Goal: Task Accomplishment & Management: Use online tool/utility

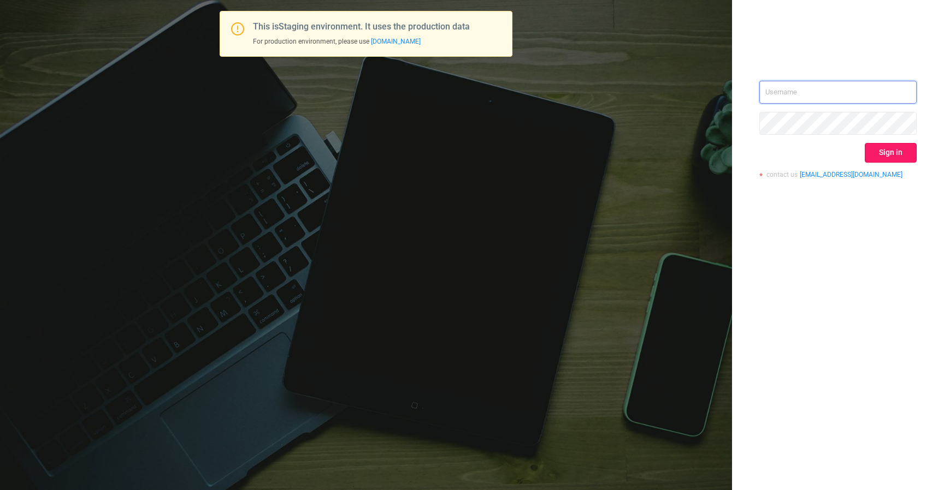
type input "izdrnja@mediaocean.com"
click at [883, 149] on button "Sign in" at bounding box center [891, 153] width 52 height 20
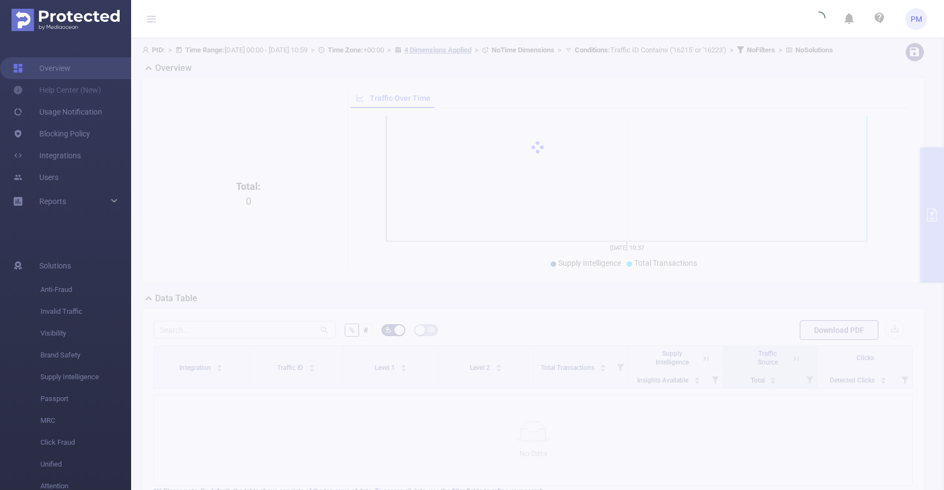
click at [440, 76] on div at bounding box center [537, 147] width 813 height 218
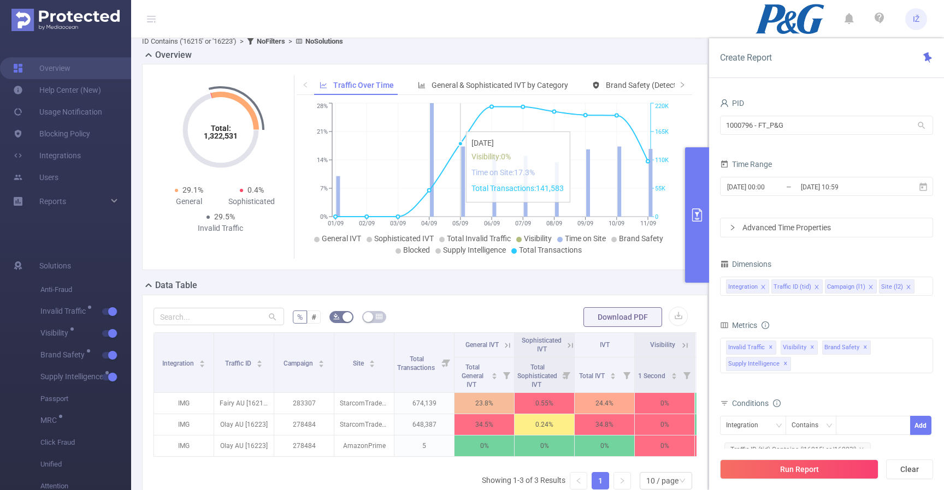
scroll to position [25, 0]
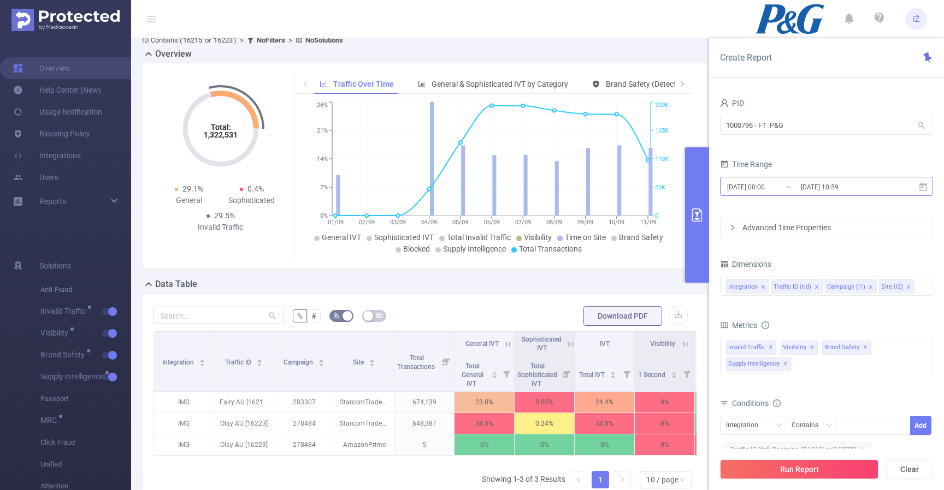
click at [847, 194] on input "[DATE] 10:59" at bounding box center [844, 187] width 88 height 15
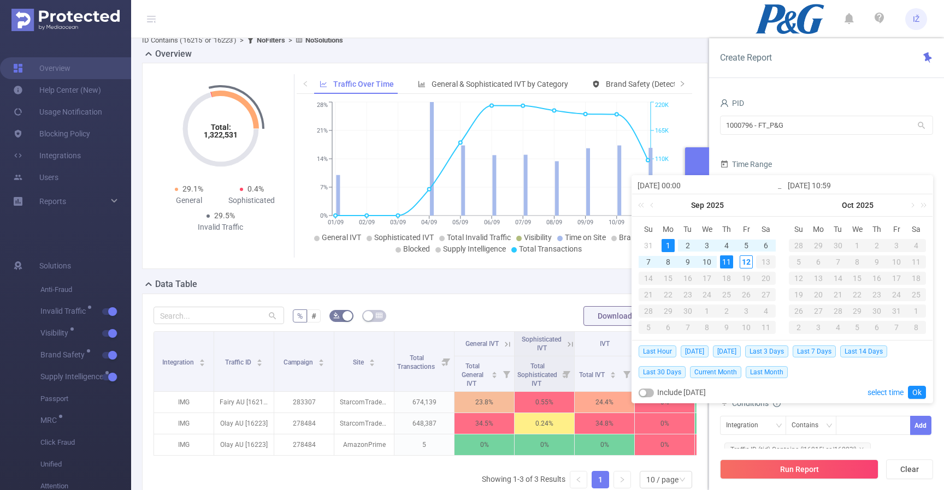
click at [831, 187] on input "[DATE] 10:59" at bounding box center [856, 185] width 139 height 13
click at [825, 186] on input "[DATE] 10:59" at bounding box center [856, 185] width 139 height 13
type input "2025-09-0 10:59"
type input "[DATE] 10:59"
drag, startPoint x: 837, startPoint y: 185, endPoint x: 829, endPoint y: 183, distance: 7.8
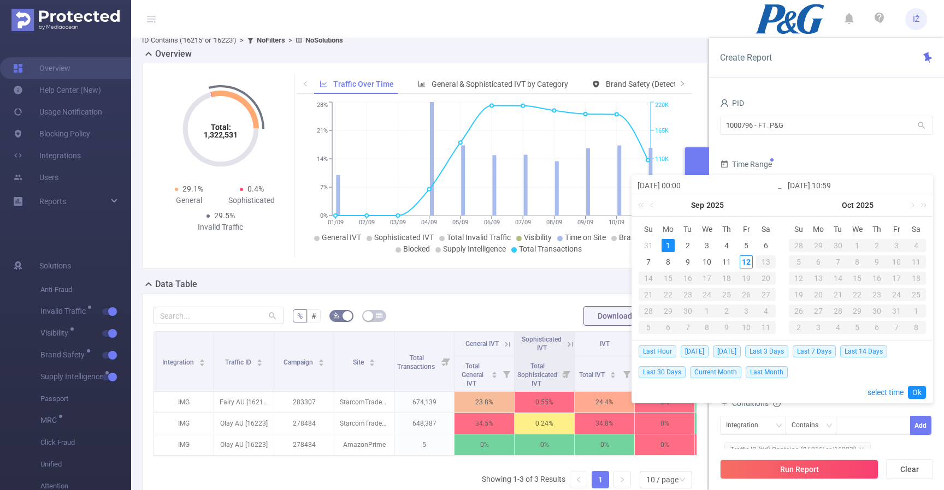
click at [829, 183] on input "[DATE] 10:59" at bounding box center [856, 185] width 139 height 13
type input "[DATE] 0:59"
type input "[DATE] 00:59"
click at [911, 399] on div "Last Hour [DATE] [DATE] Last 3 Days Last 7 Days Last 14 Days Last 30 Days Curre…" at bounding box center [781, 372] width 287 height 62
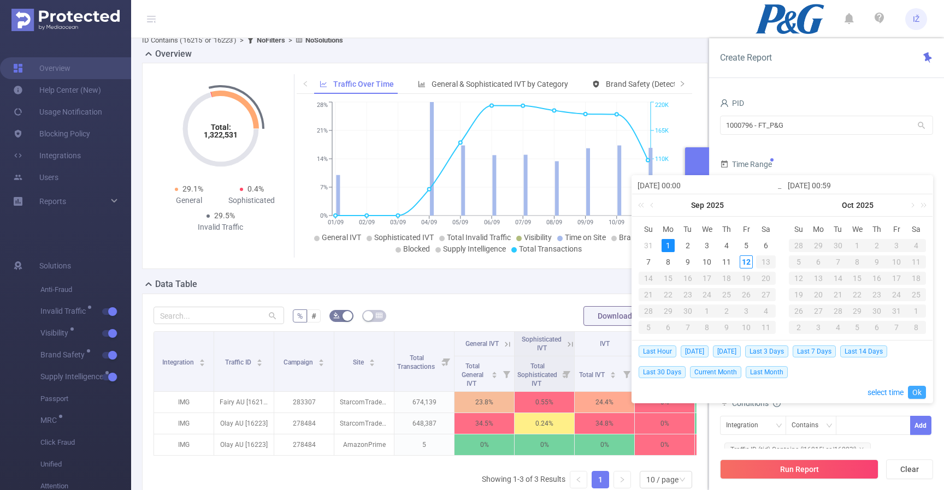
click at [914, 396] on link "Ok" at bounding box center [917, 392] width 18 height 13
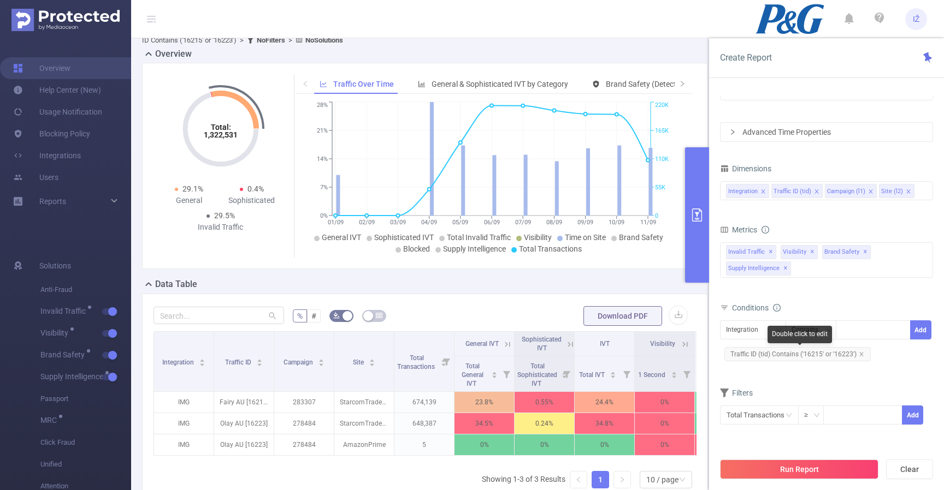
click at [818, 385] on form "Dimensions Integration Traffic ID (tid) Campaign (l1) Site (l2) Metrics Total G…" at bounding box center [826, 300] width 213 height 278
click at [843, 416] on input at bounding box center [863, 414] width 78 height 16
type input "1,000"
click at [920, 417] on button "Add" at bounding box center [912, 415] width 21 height 19
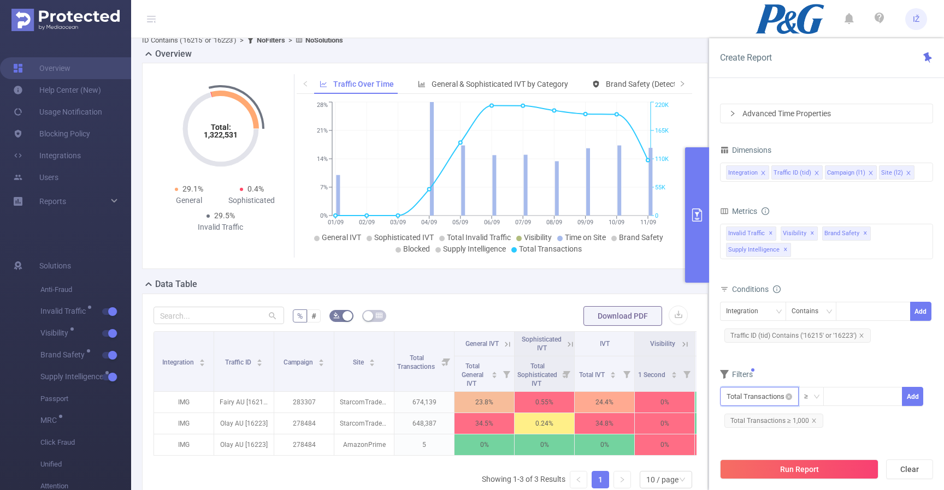
click at [784, 401] on input "text" at bounding box center [759, 396] width 79 height 19
click at [765, 318] on li "Invalid Traffic" at bounding box center [761, 314] width 82 height 17
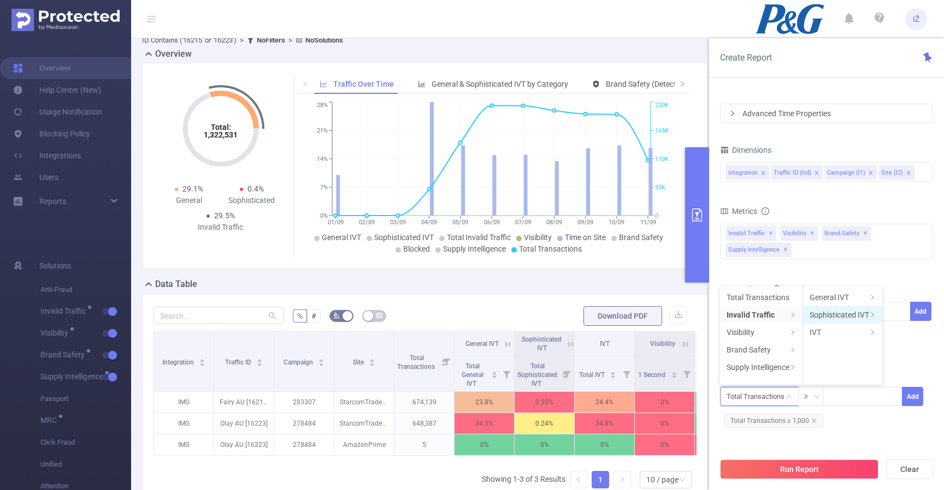
click at [850, 310] on li "Sophisticated IVT" at bounding box center [842, 314] width 79 height 17
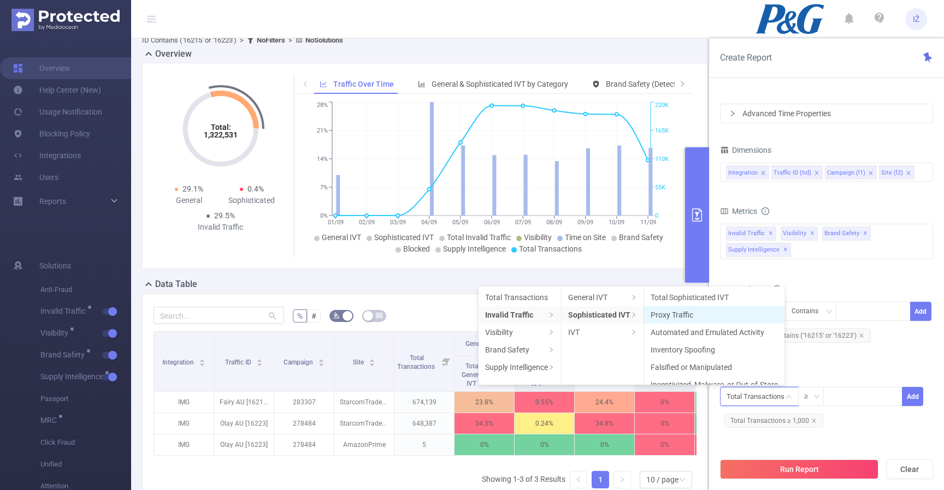
click at [714, 315] on li "Proxy Traffic" at bounding box center [714, 314] width 140 height 17
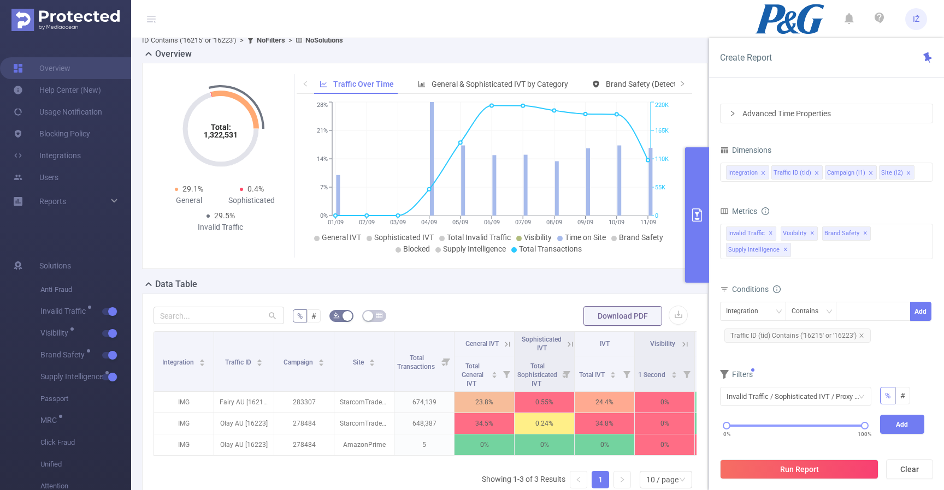
click at [565, 341] on icon at bounding box center [568, 344] width 13 height 11
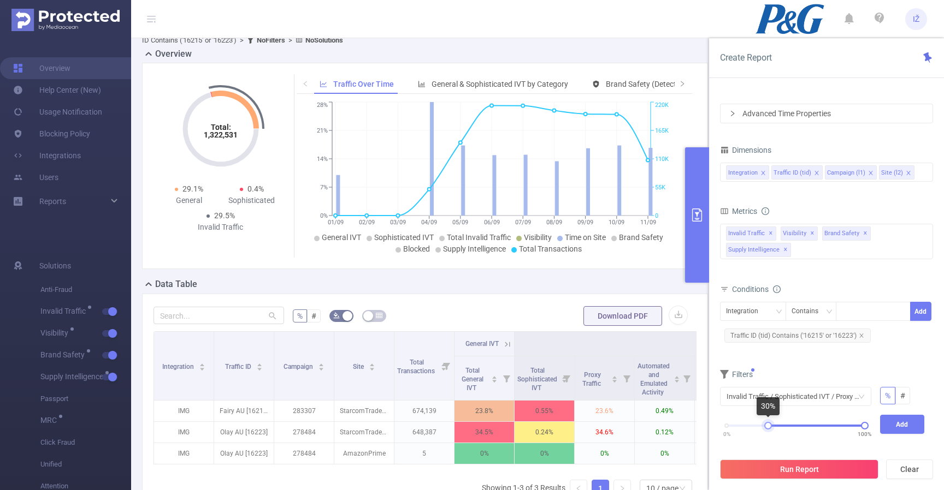
drag, startPoint x: 728, startPoint y: 425, endPoint x: 769, endPoint y: 426, distance: 41.5
click at [769, 426] on div at bounding box center [768, 426] width 8 height 8
click at [915, 424] on button "Add" at bounding box center [902, 424] width 45 height 19
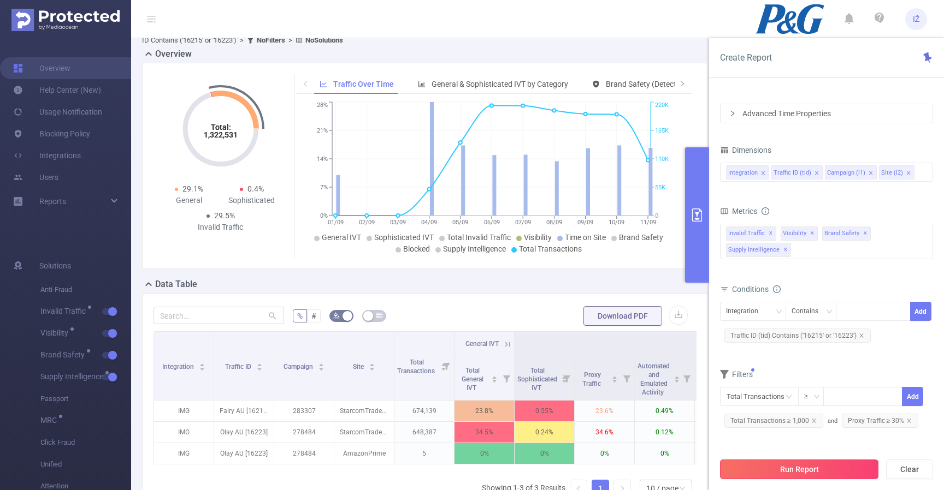
click at [820, 470] on button "Run Report" at bounding box center [799, 470] width 158 height 20
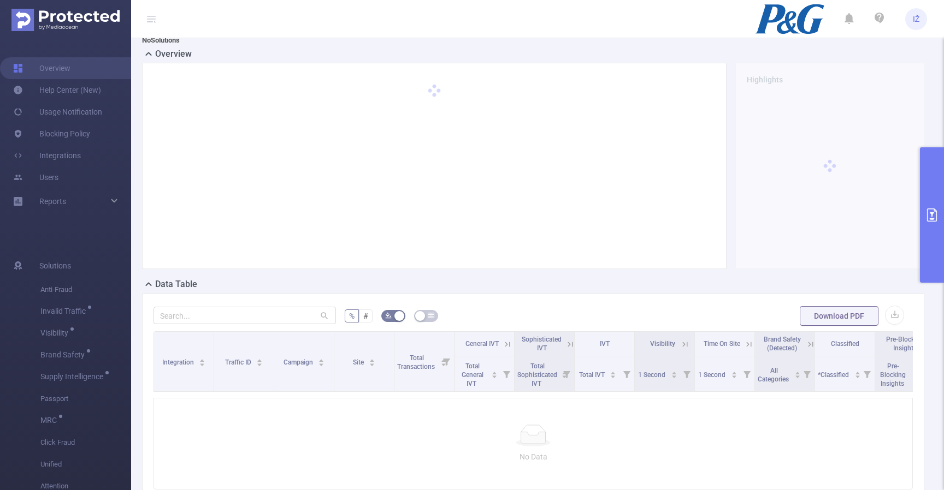
scroll to position [25, 0]
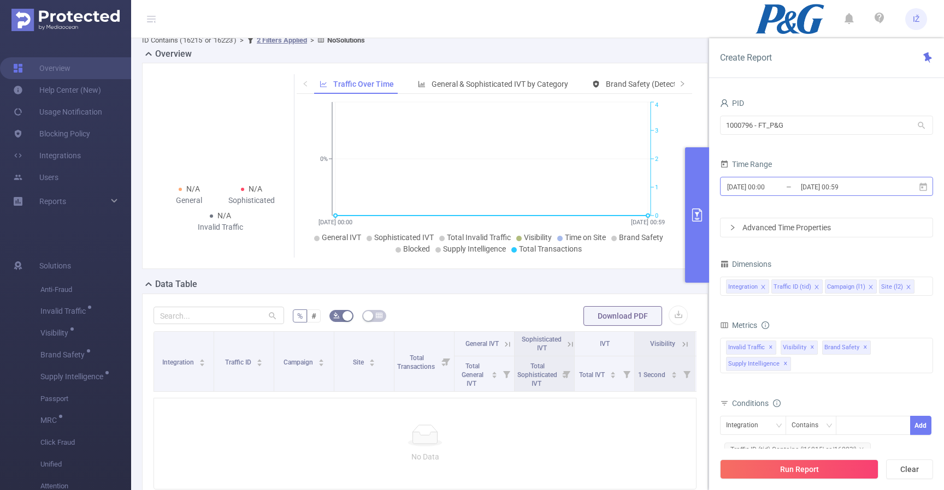
click at [827, 185] on input "[DATE] 00:59" at bounding box center [844, 187] width 88 height 15
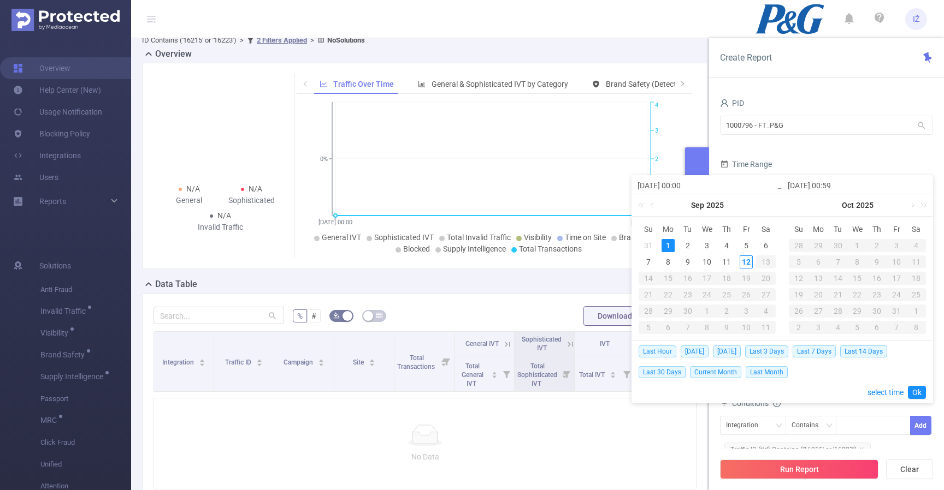
click at [822, 159] on div "Time Range" at bounding box center [826, 166] width 213 height 18
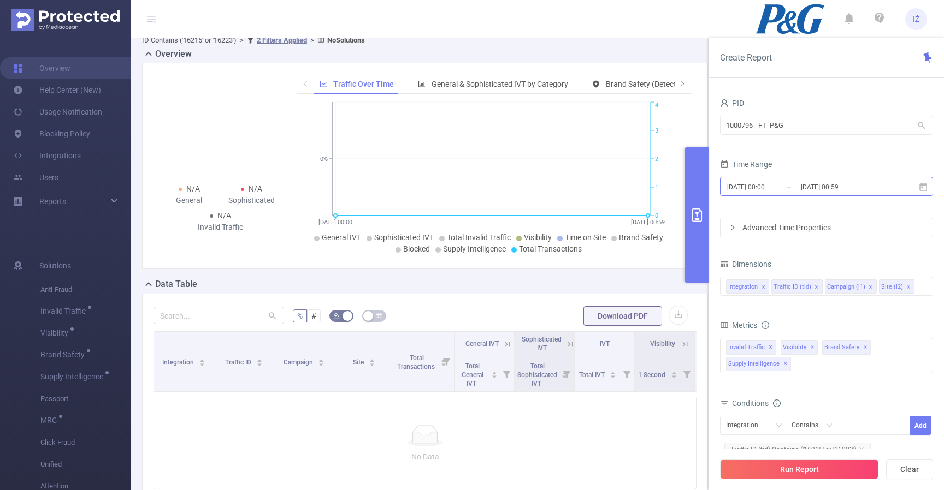
click at [794, 186] on input "[DATE] 00:00" at bounding box center [770, 187] width 88 height 15
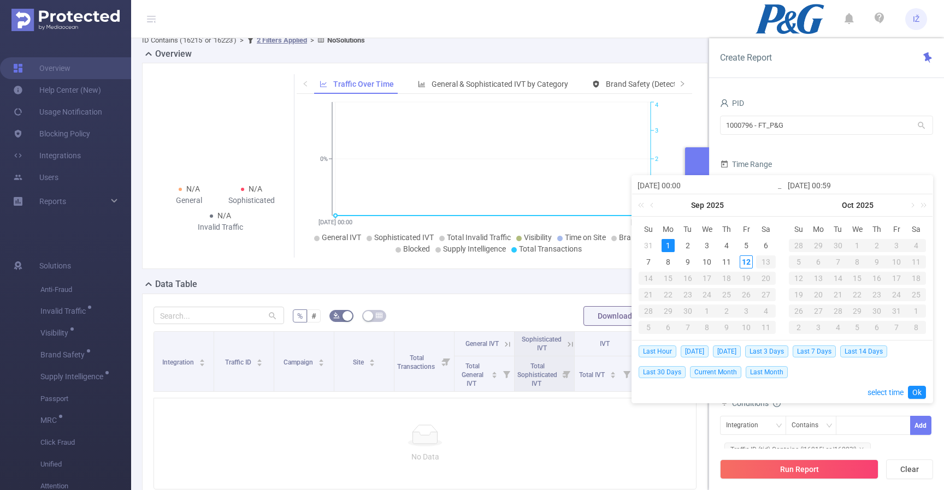
click at [671, 247] on div "1" at bounding box center [667, 245] width 13 height 13
click at [748, 263] on div "12" at bounding box center [745, 262] width 13 height 13
type input "[DATE] 00:59"
click at [916, 388] on link "Ok" at bounding box center [917, 392] width 18 height 13
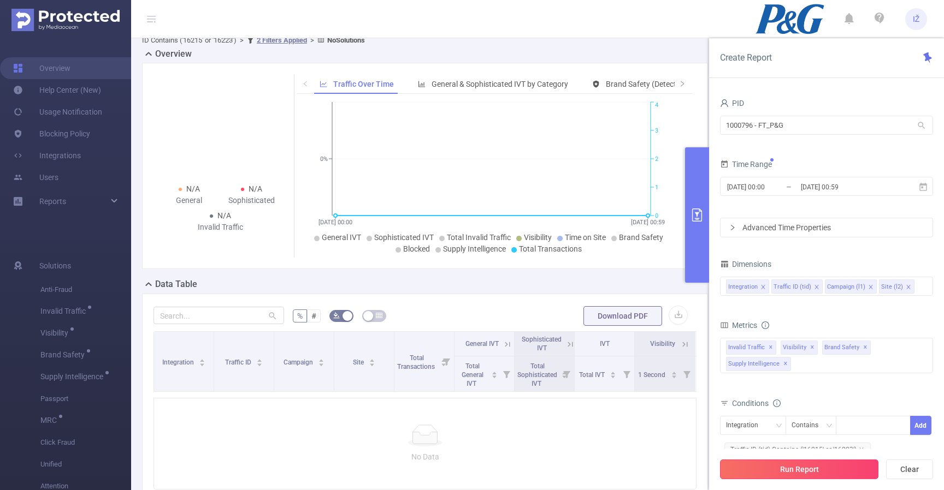
click at [825, 465] on button "Run Report" at bounding box center [799, 470] width 158 height 20
